Goal: Task Accomplishment & Management: Manage account settings

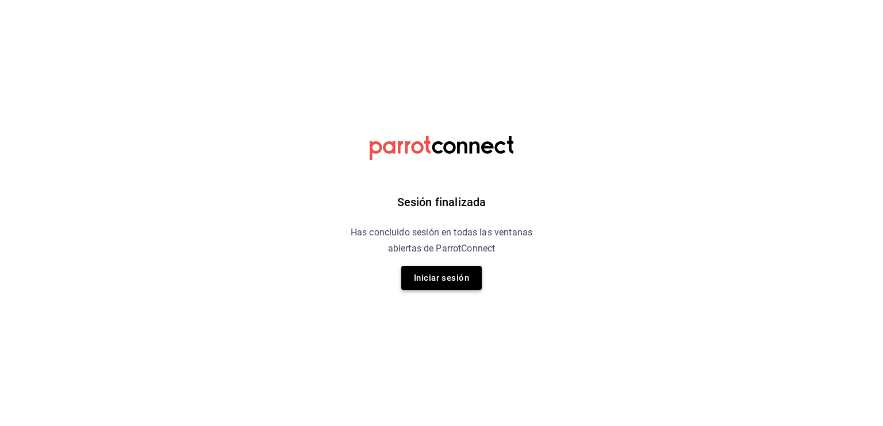
click at [455, 283] on button "Iniciar sesión" at bounding box center [441, 278] width 80 height 24
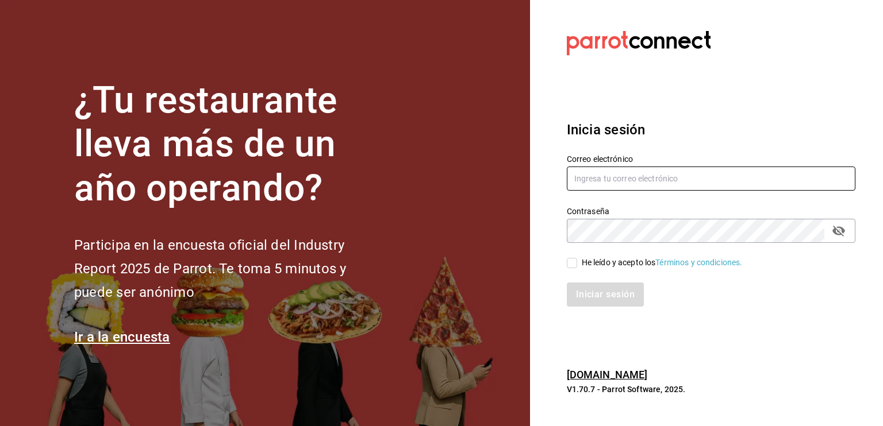
type input "[EMAIL_ADDRESS][DOMAIN_NAME]"
click at [575, 265] on input "He leído y acepto los Términos y condiciones." at bounding box center [572, 263] width 10 height 10
checkbox input "true"
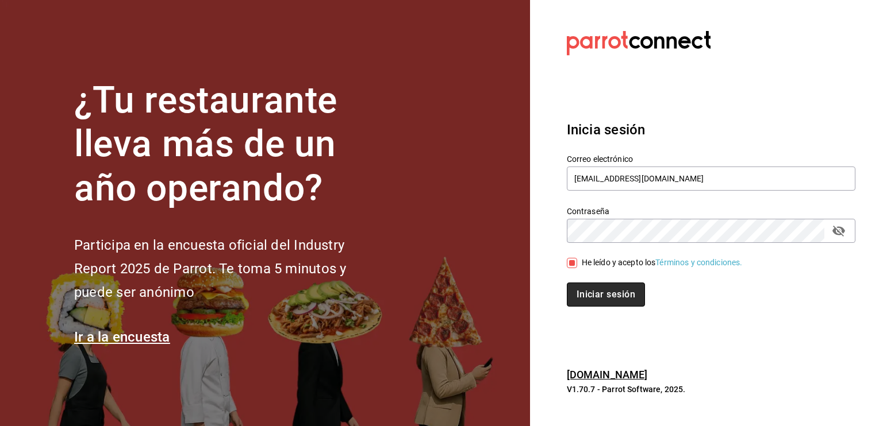
click at [619, 296] on button "Iniciar sesión" at bounding box center [606, 295] width 78 height 24
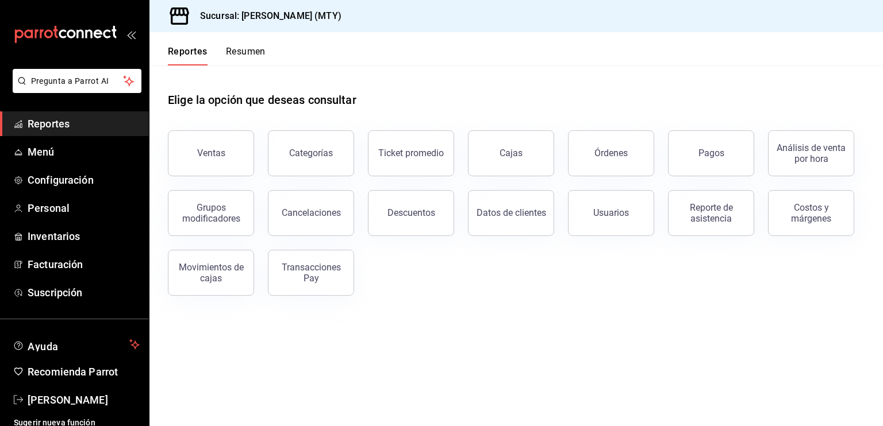
click at [244, 53] on button "Resumen" at bounding box center [246, 56] width 40 height 20
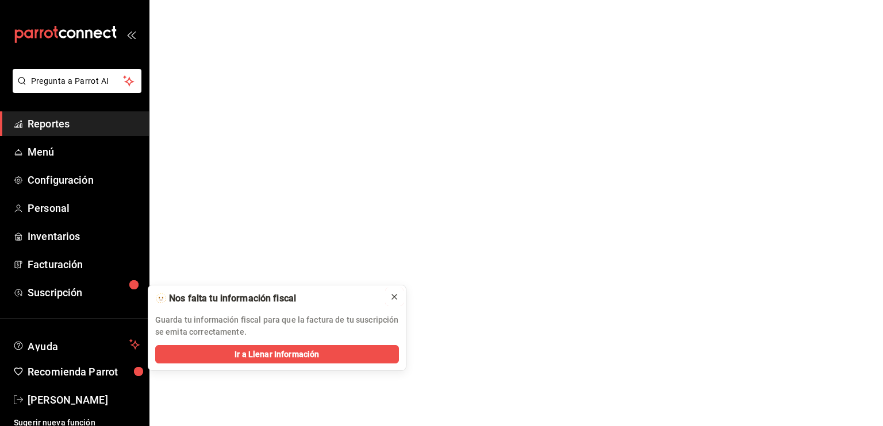
click at [398, 290] on button at bounding box center [394, 297] width 18 height 18
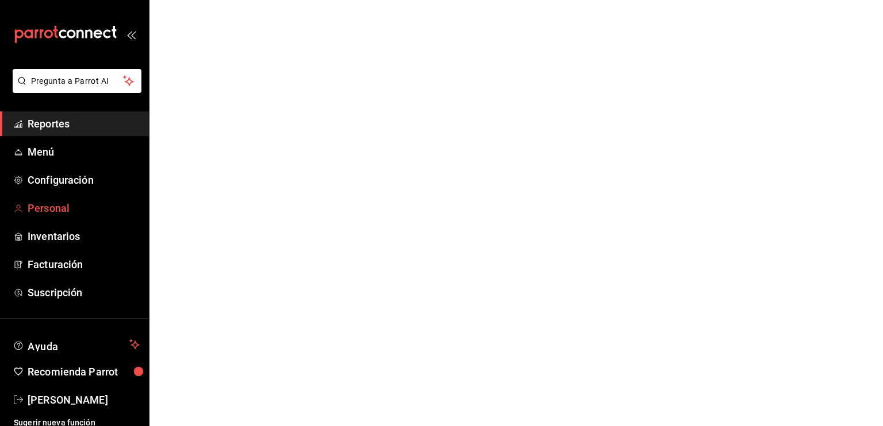
click at [53, 205] on span "Personal" at bounding box center [84, 209] width 112 height 16
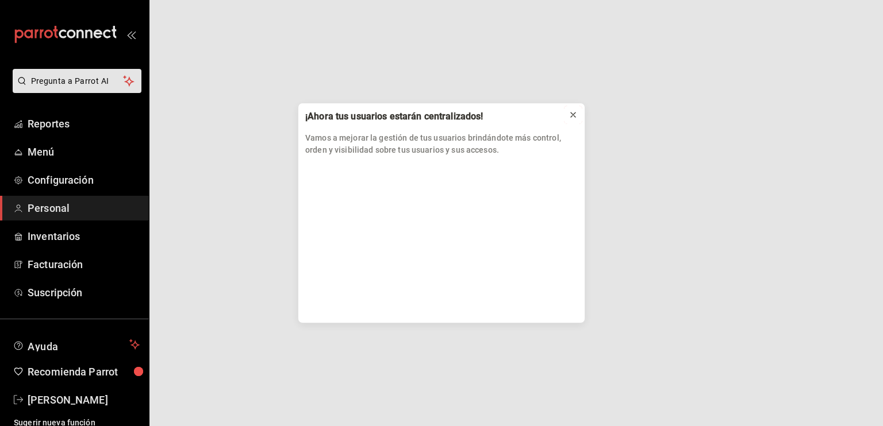
click at [579, 112] on button at bounding box center [573, 115] width 18 height 18
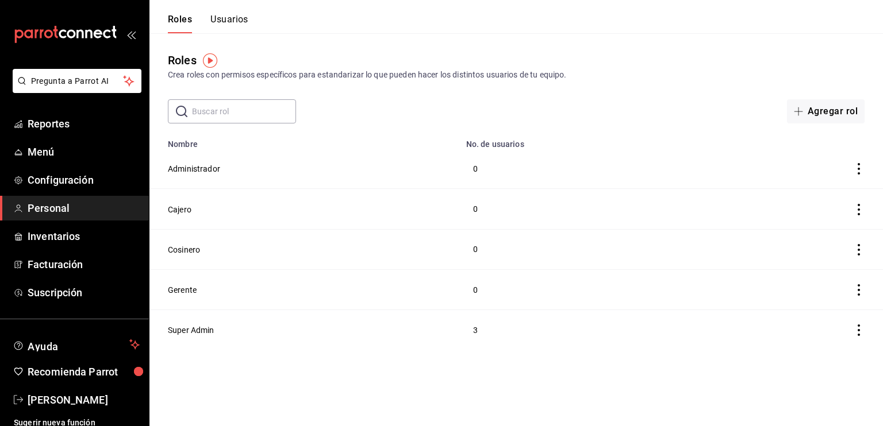
click at [857, 213] on icon "actions" at bounding box center [858, 209] width 11 height 11
click at [605, 37] on div at bounding box center [441, 213] width 883 height 426
click at [186, 171] on button "Administrador" at bounding box center [194, 168] width 52 height 11
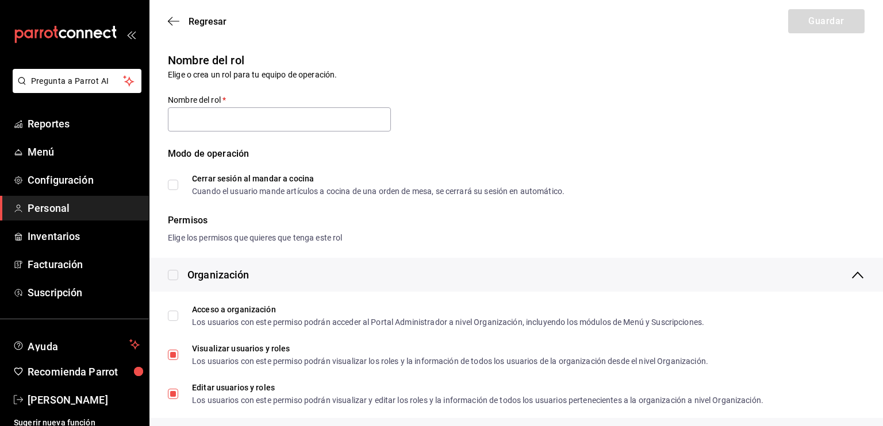
type input "Administrador"
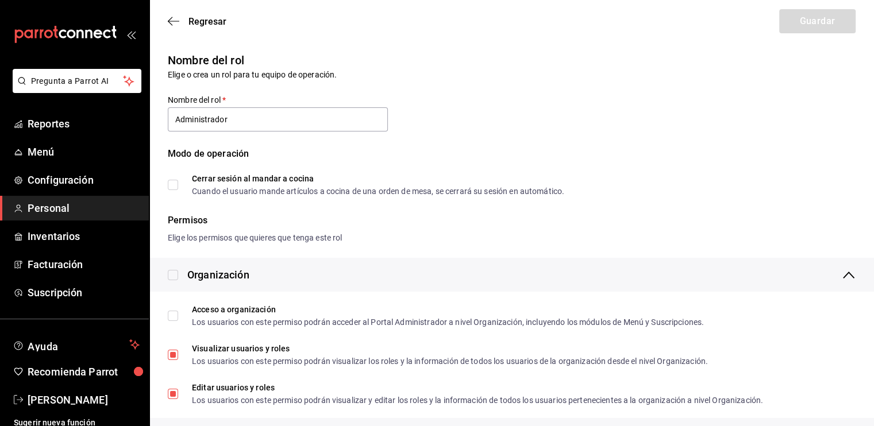
click at [51, 209] on span "Personal" at bounding box center [84, 209] width 112 height 16
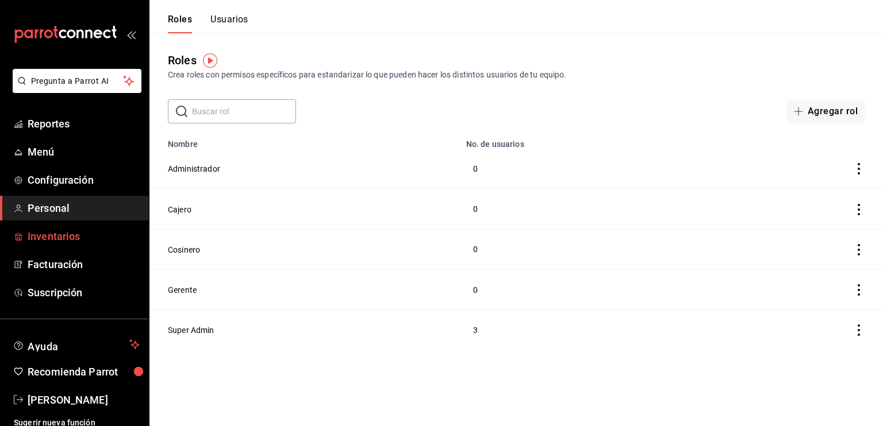
click at [63, 234] on span "Inventarios" at bounding box center [84, 237] width 112 height 16
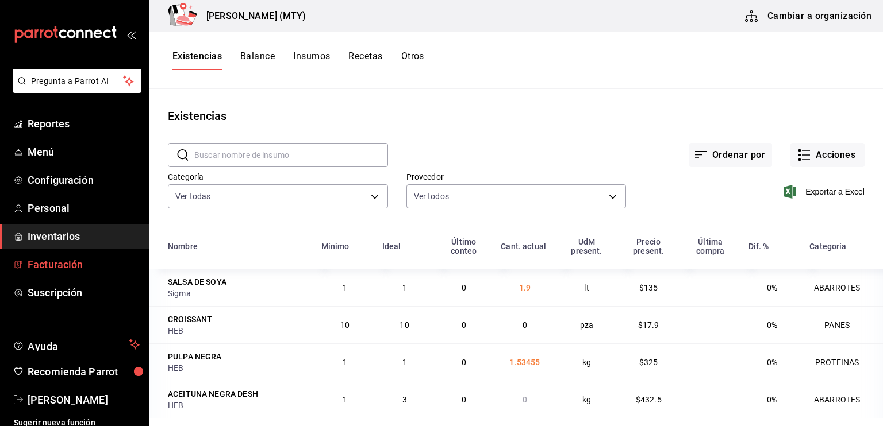
click at [71, 272] on link "Facturación" at bounding box center [74, 264] width 149 height 25
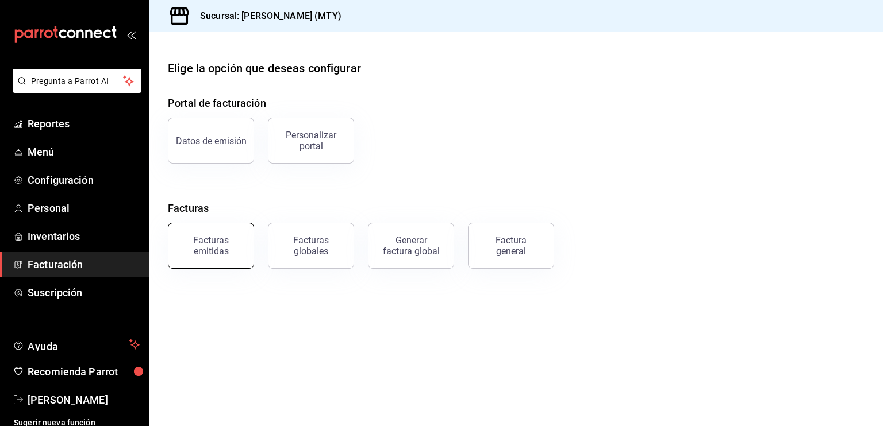
click at [215, 258] on button "Facturas emitidas" at bounding box center [211, 246] width 86 height 46
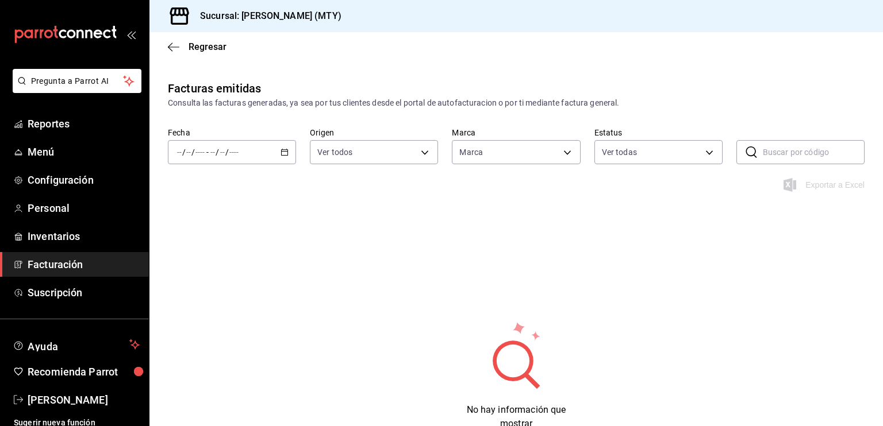
type input "6971d051-9846-4dd6-96a0-1925e9904937"
